Goal: Information Seeking & Learning: Learn about a topic

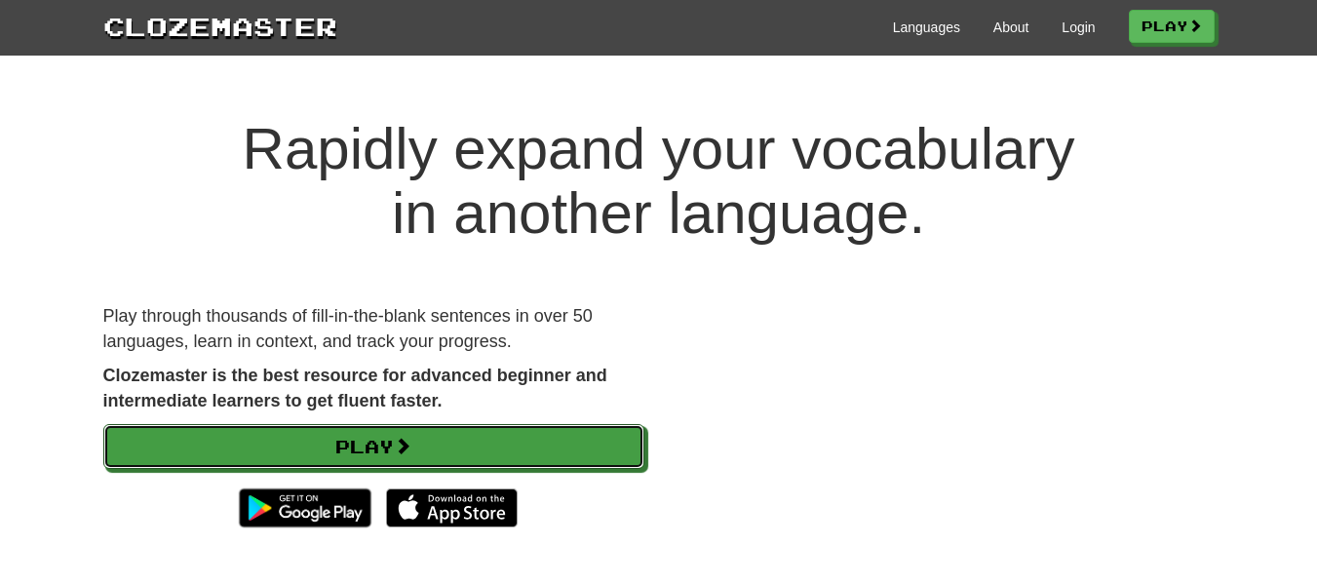
click at [459, 454] on link "Play" at bounding box center [373, 446] width 541 height 45
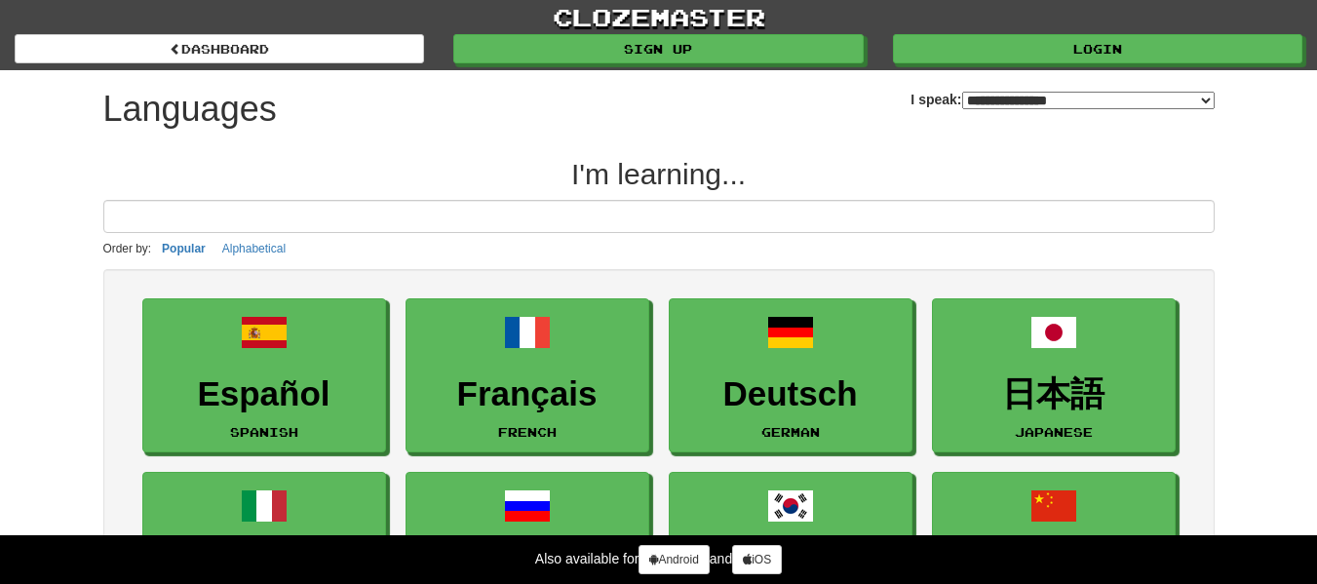
select select "*******"
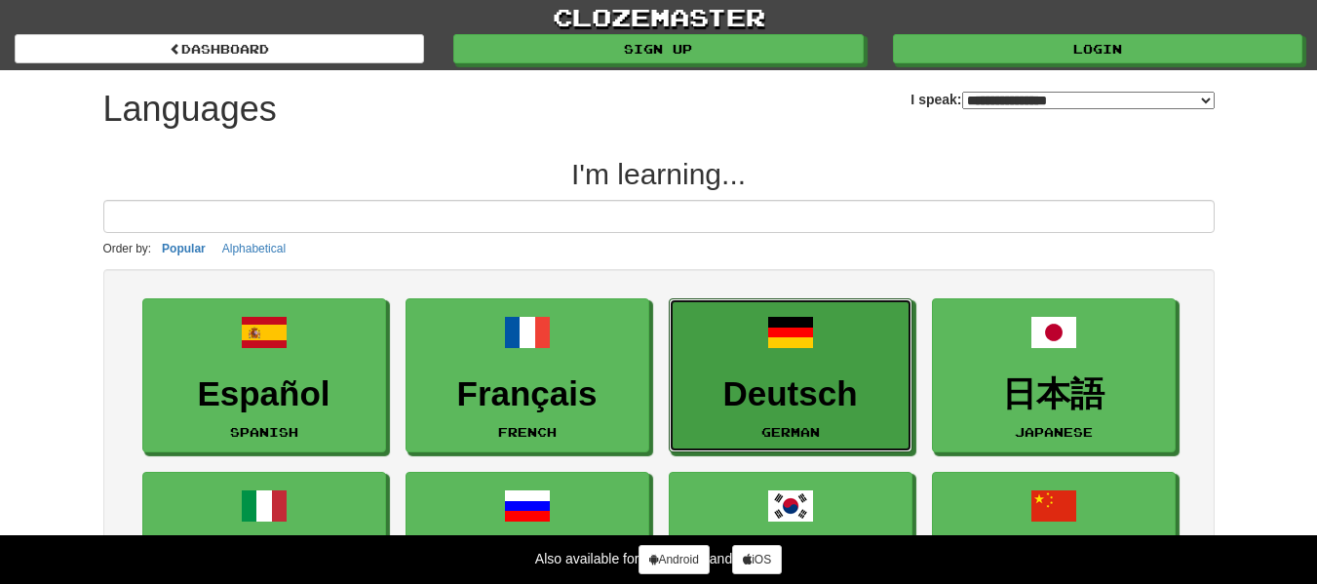
click at [725, 387] on h3 "Deutsch" at bounding box center [790, 394] width 222 height 38
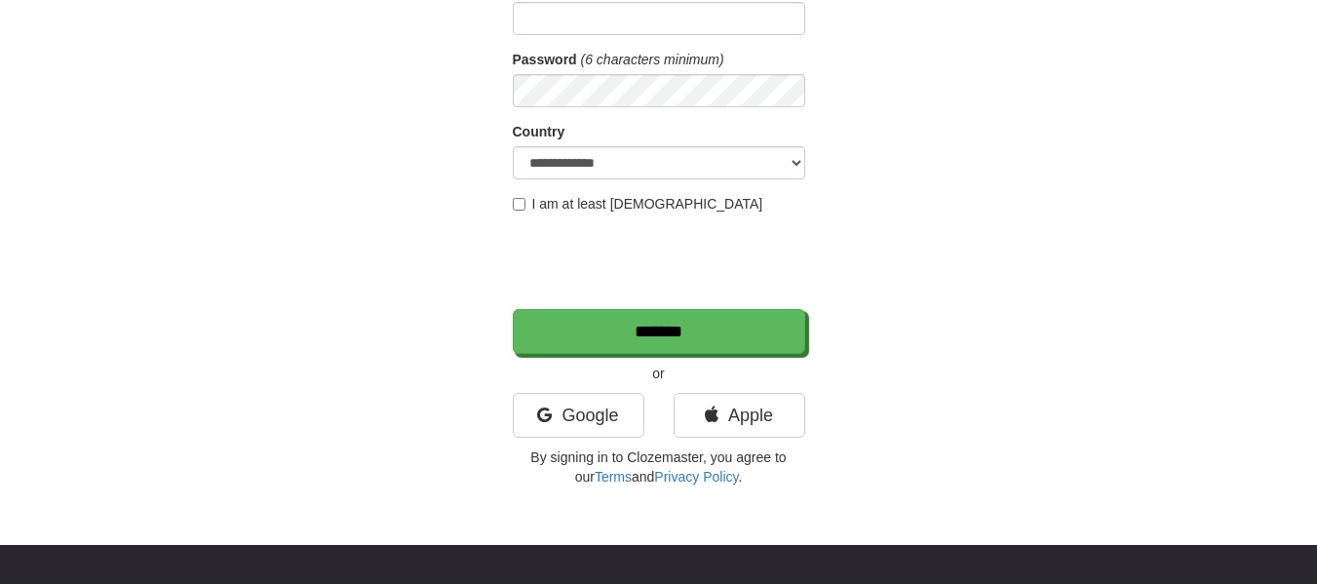
scroll to position [262, 0]
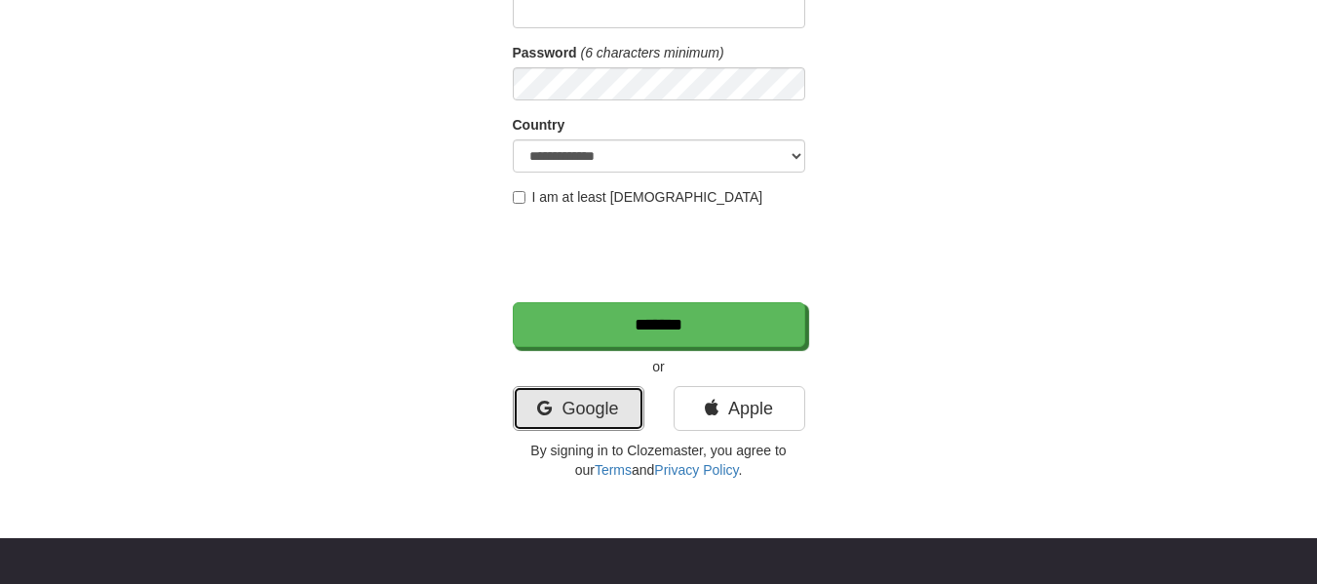
click at [600, 389] on link "Google" at bounding box center [579, 408] width 132 height 45
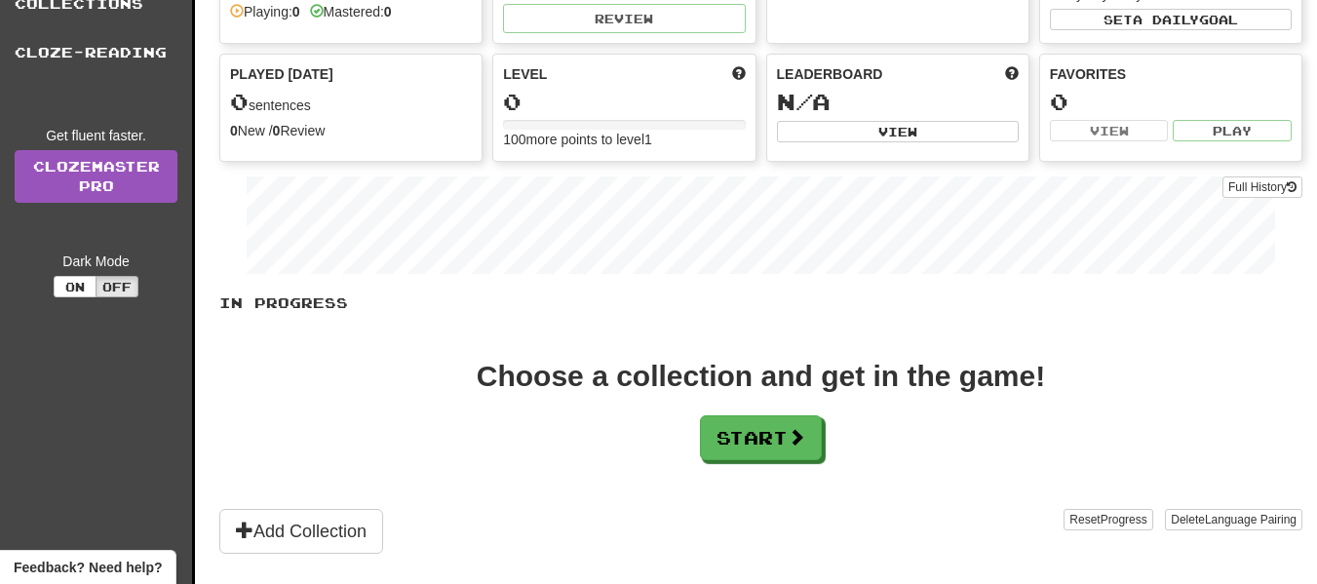
scroll to position [167, 0]
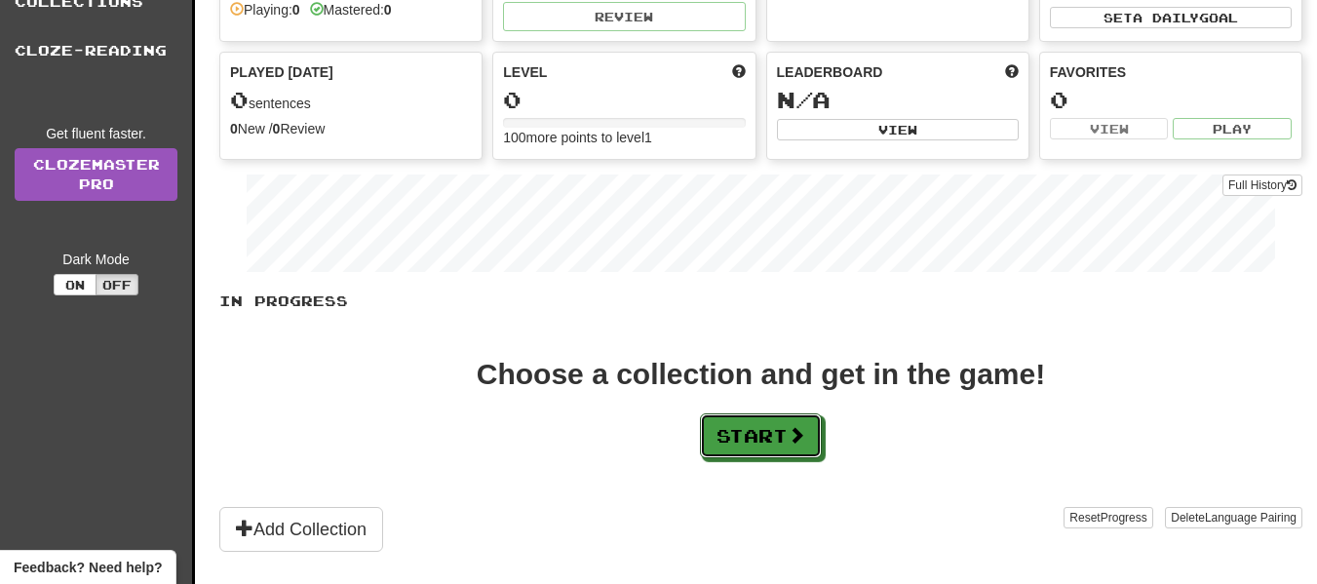
click at [803, 428] on span at bounding box center [797, 435] width 18 height 18
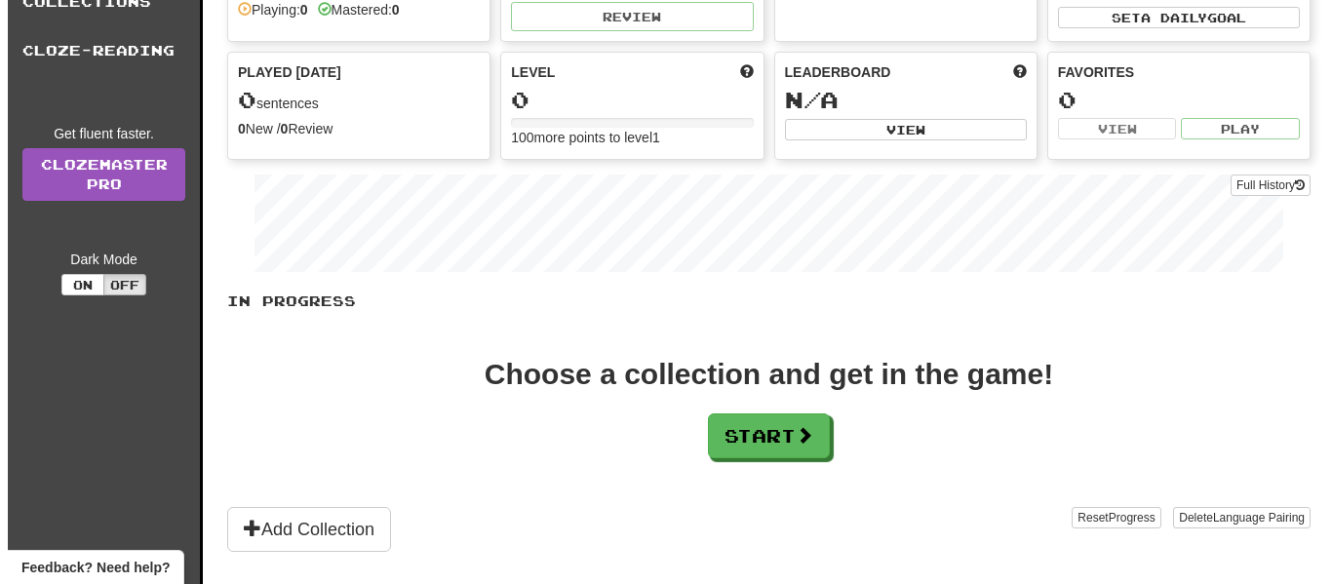
scroll to position [0, 0]
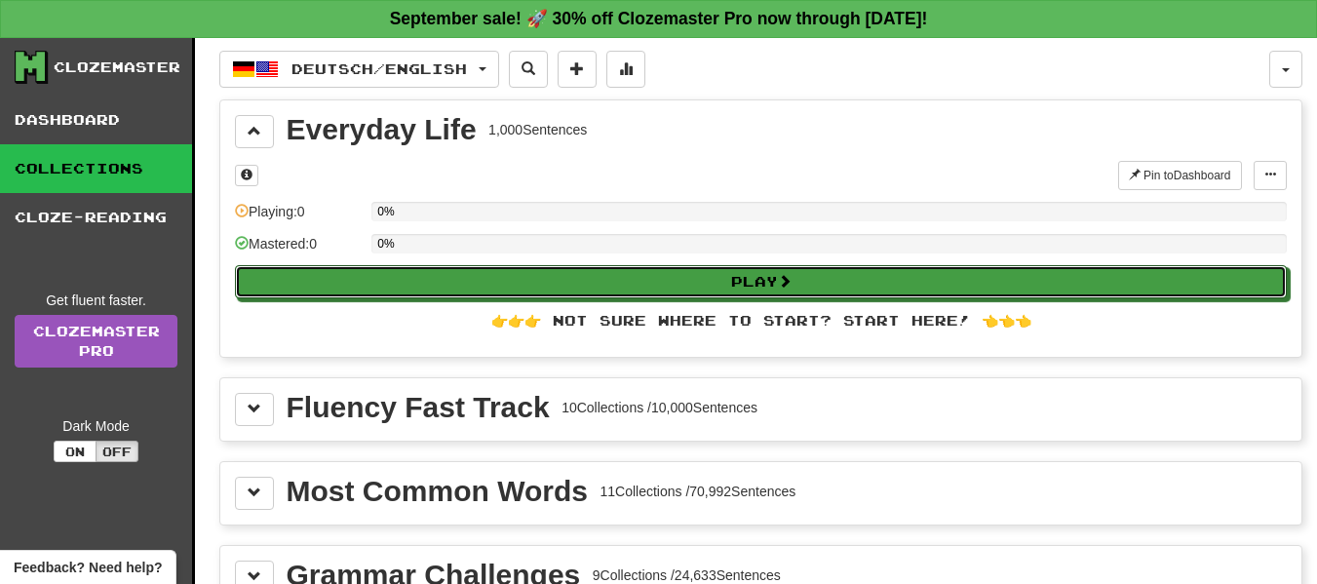
click at [822, 288] on button "Play" at bounding box center [761, 281] width 1052 height 33
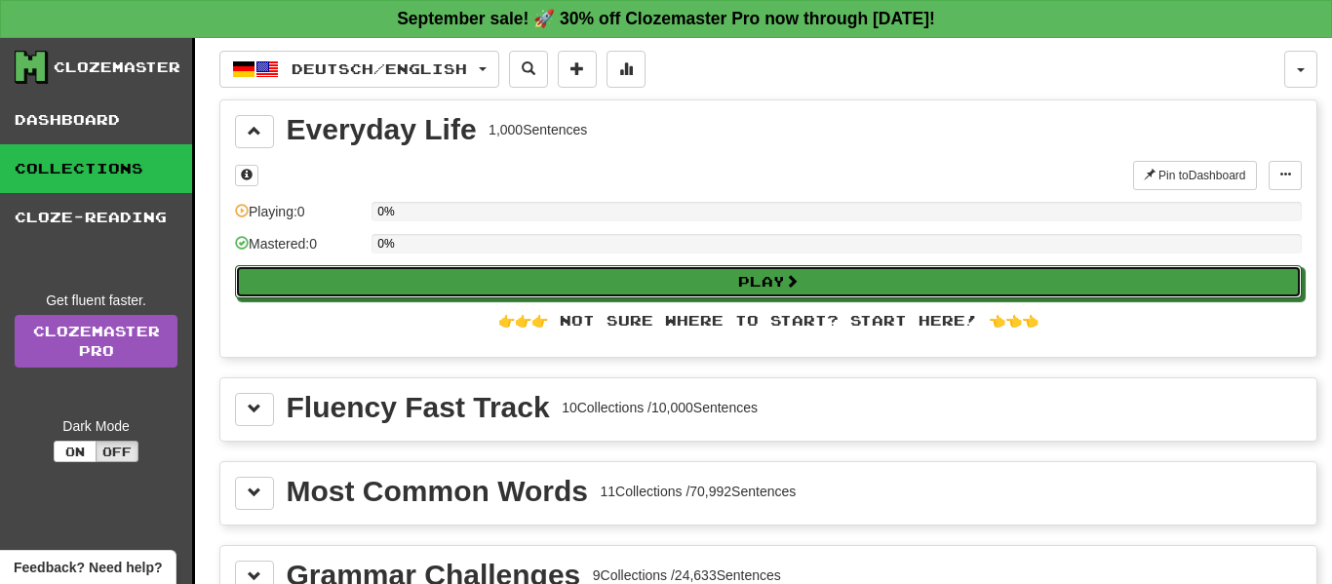
select select "**"
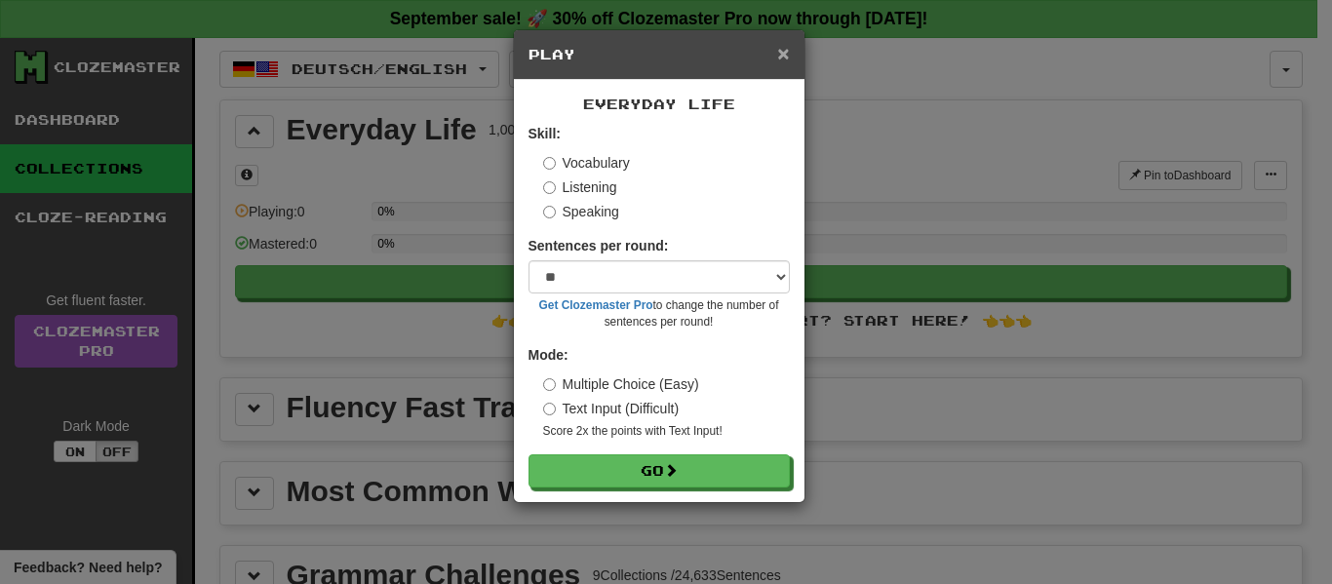
click at [780, 53] on span "×" at bounding box center [783, 53] width 12 height 22
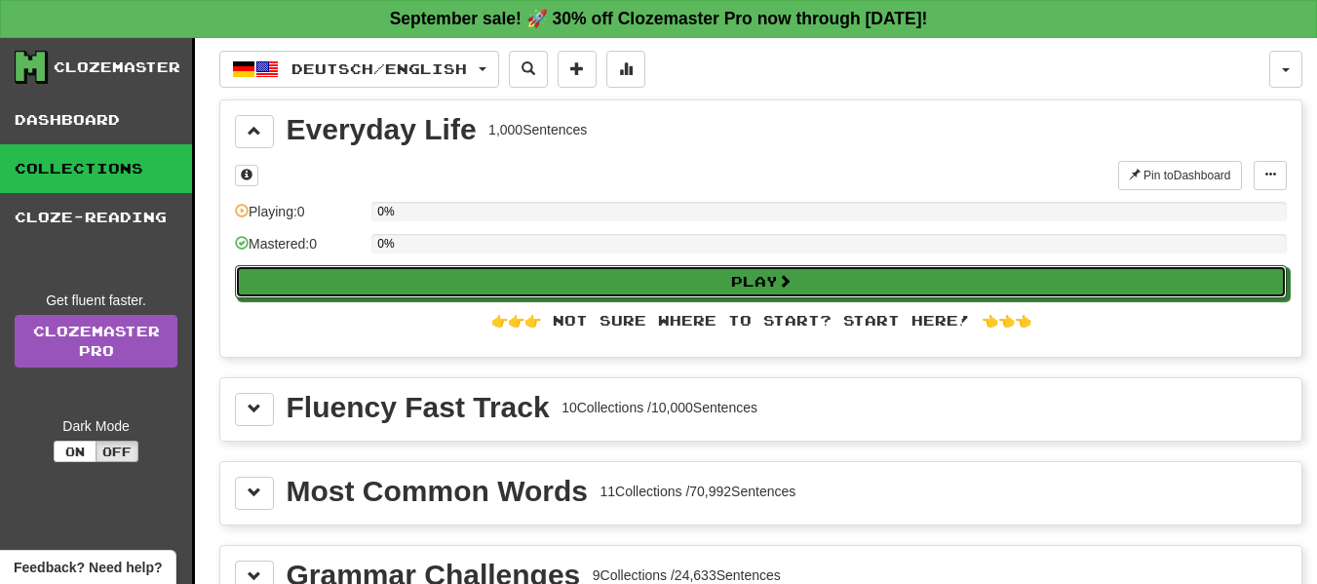
click at [781, 286] on button "Play" at bounding box center [761, 281] width 1052 height 33
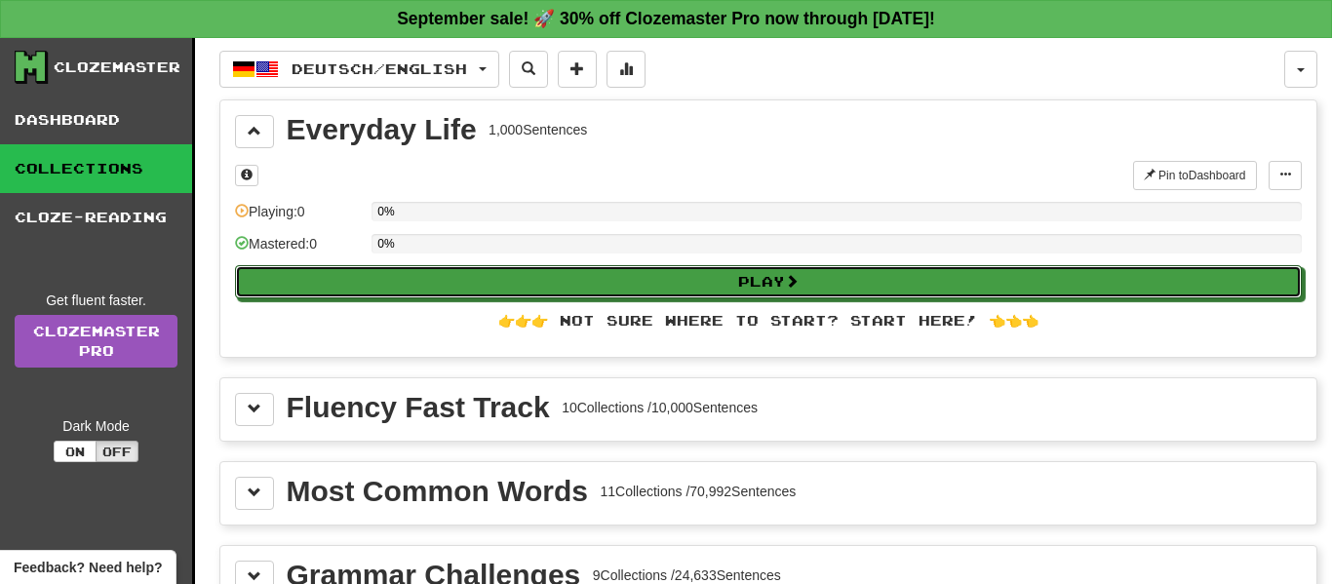
select select "**"
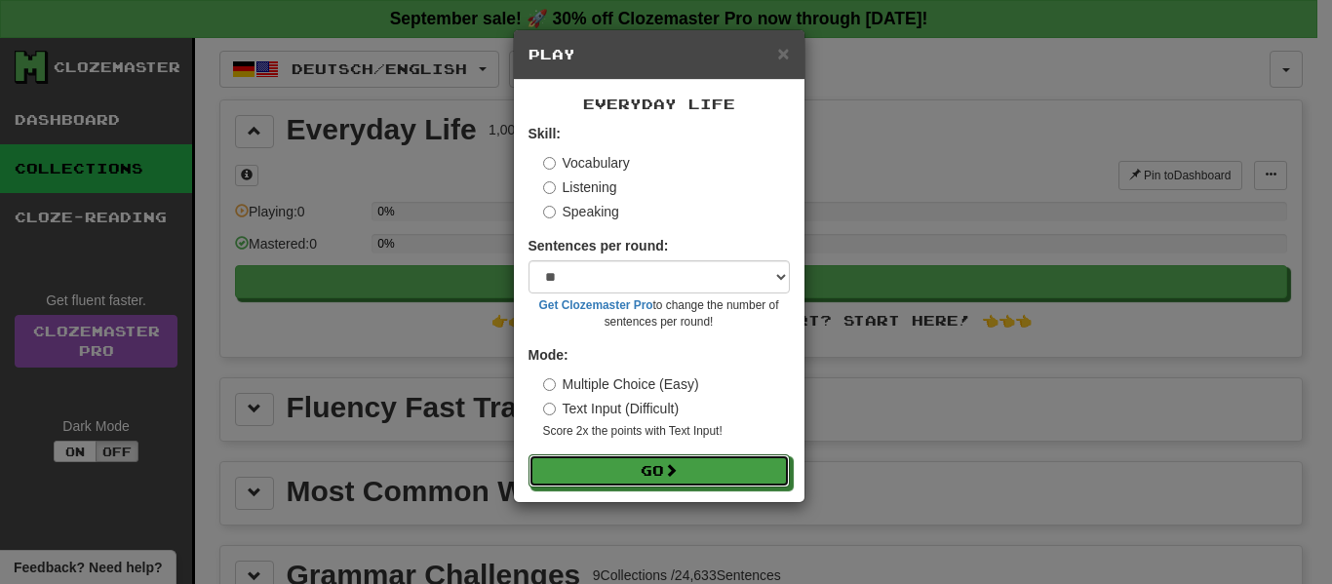
click at [726, 462] on button "Go" at bounding box center [658, 470] width 261 height 33
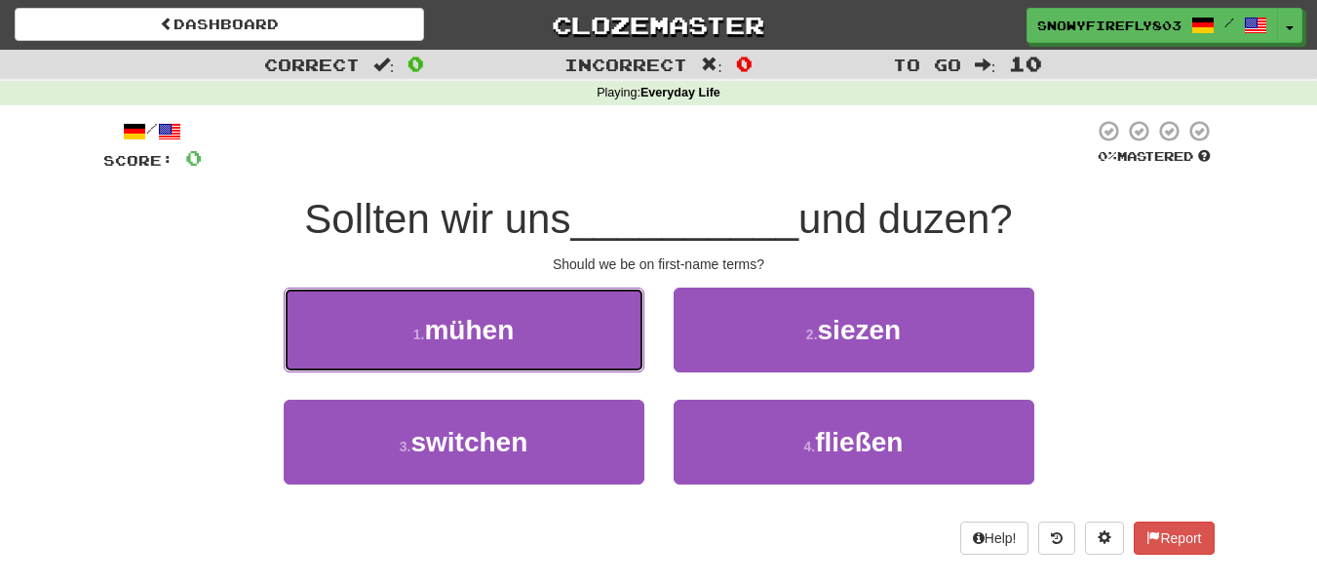
click at [561, 358] on button "1 . mühen" at bounding box center [464, 330] width 361 height 85
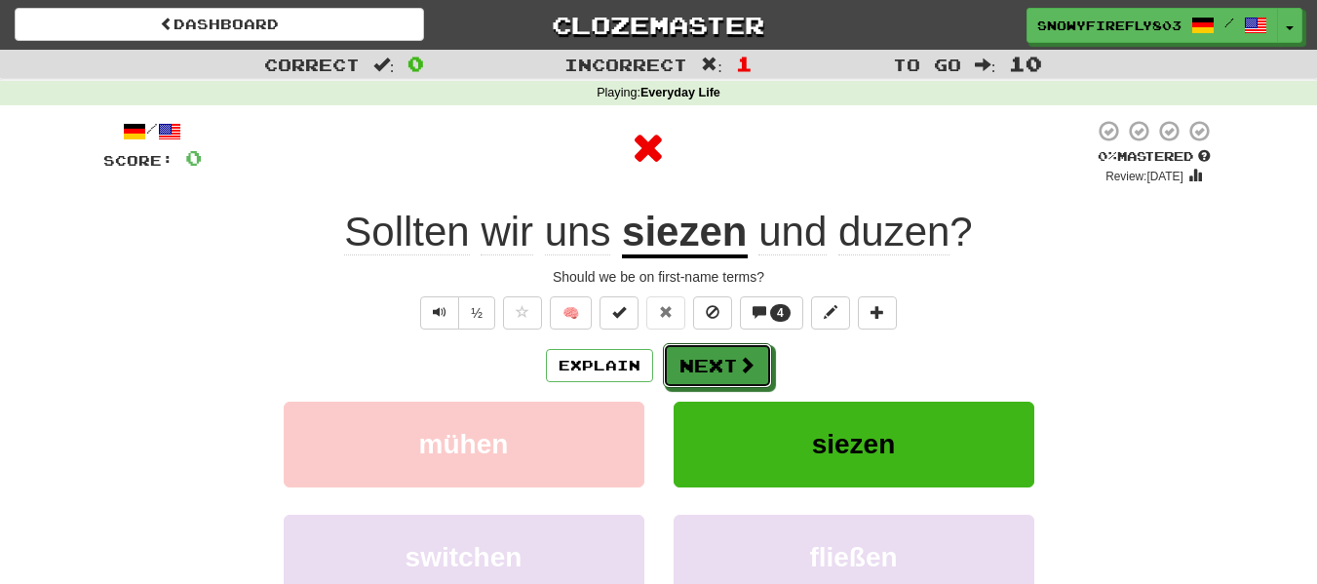
click at [710, 374] on button "Next" at bounding box center [717, 365] width 109 height 45
